Goal: Task Accomplishment & Management: Complete application form

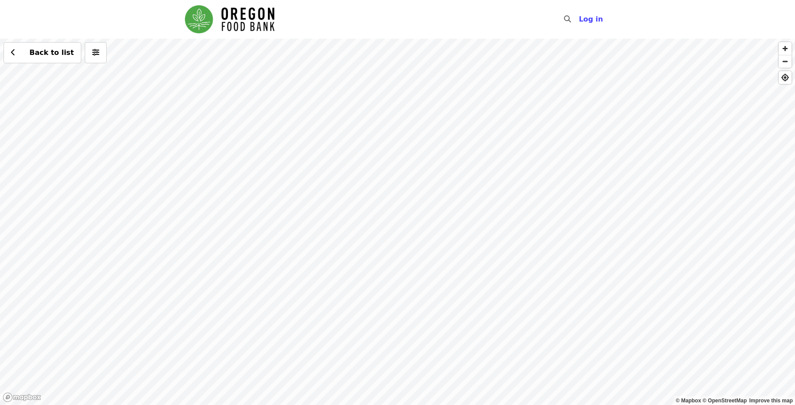
click at [437, 236] on div "Back to list" at bounding box center [397, 222] width 795 height 366
drag, startPoint x: 412, startPoint y: 219, endPoint x: 538, endPoint y: 249, distance: 129.2
click at [538, 249] on div "Back to list" at bounding box center [397, 222] width 795 height 366
drag, startPoint x: 359, startPoint y: 154, endPoint x: 409, endPoint y: 197, distance: 66.0
click at [409, 197] on div "Back to list" at bounding box center [397, 222] width 795 height 366
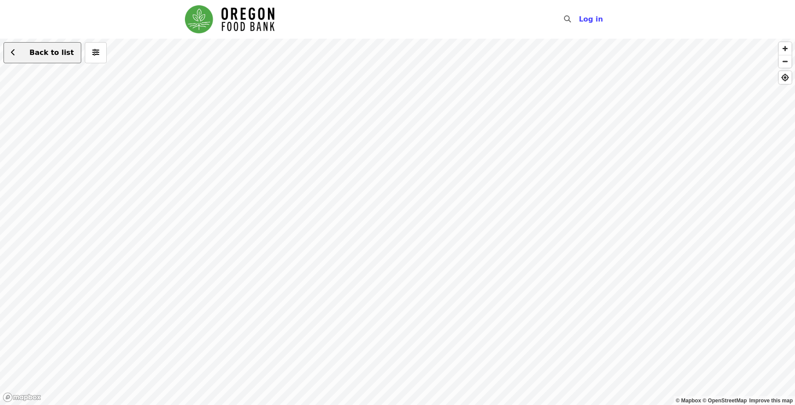
click at [13, 47] on span at bounding box center [13, 52] width 4 height 11
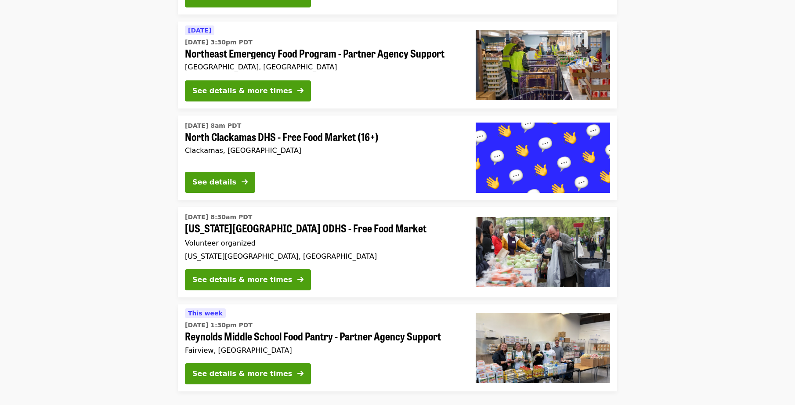
scroll to position [1333, 0]
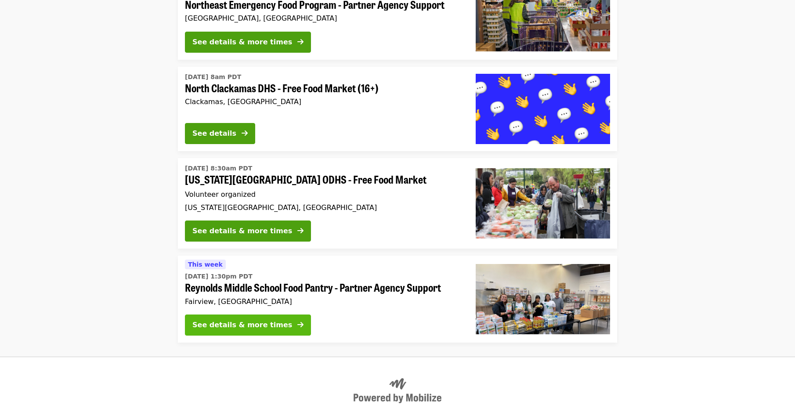
click at [244, 320] on div "See details & more times" at bounding box center [242, 325] width 100 height 11
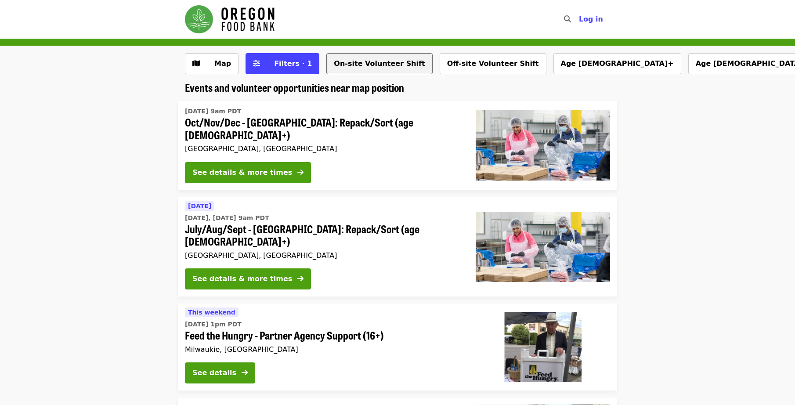
click at [347, 69] on button "On-site Volunteer Shift" at bounding box center [379, 63] width 106 height 21
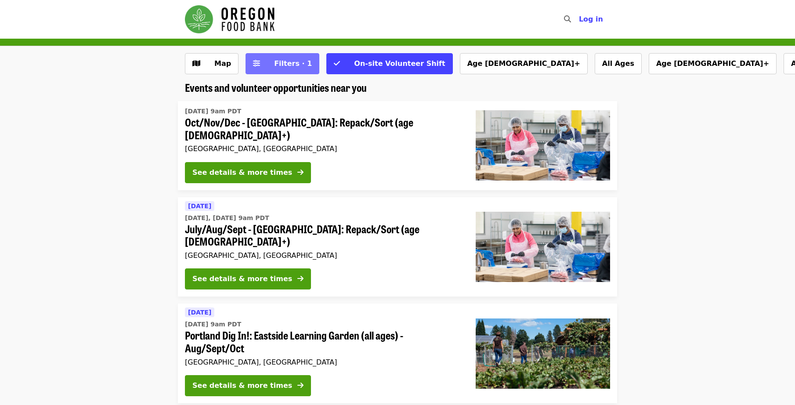
click at [274, 62] on span "Filters · 1" at bounding box center [293, 63] width 38 height 8
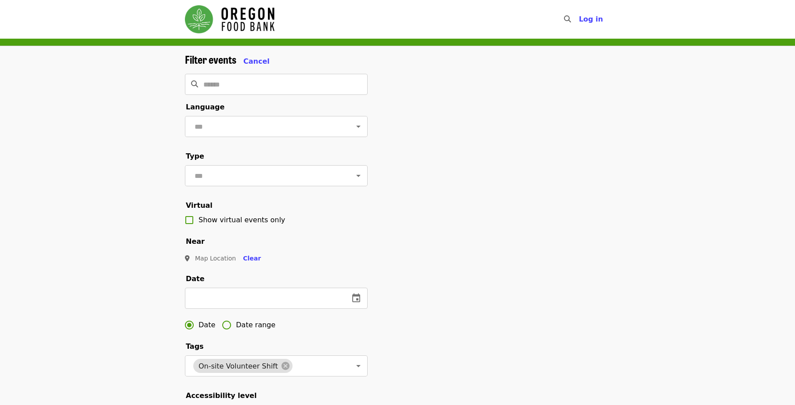
click at [273, 62] on div "Filter events Cancel" at bounding box center [276, 60] width 183 height 14
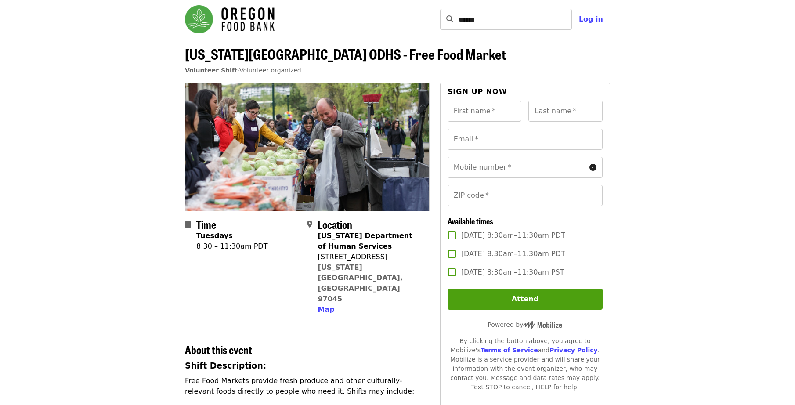
drag, startPoint x: 102, startPoint y: 0, endPoint x: 32, endPoint y: 122, distance: 140.9
